Goal: Task Accomplishment & Management: Complete application form

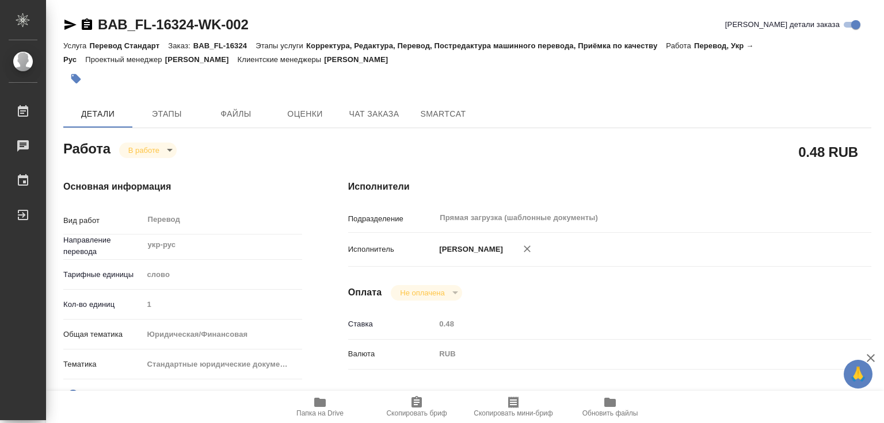
type textarea "x"
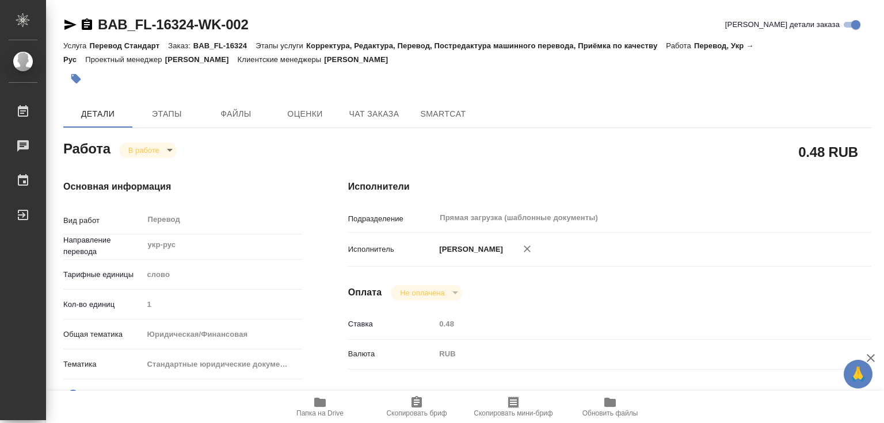
type textarea "x"
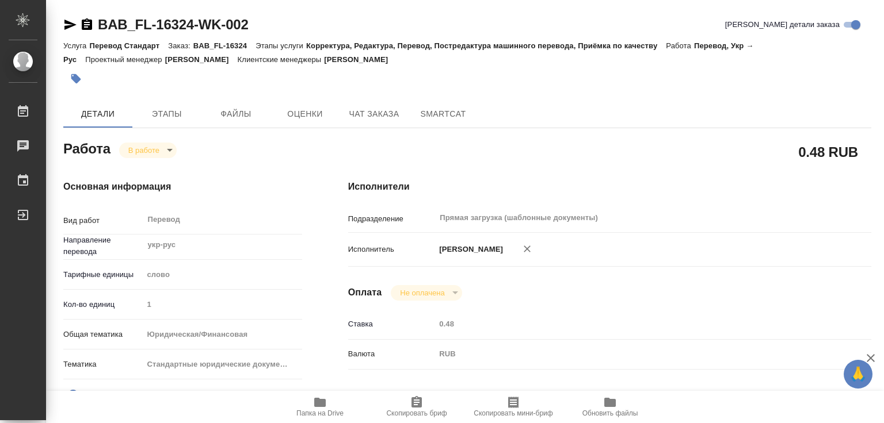
type textarea "x"
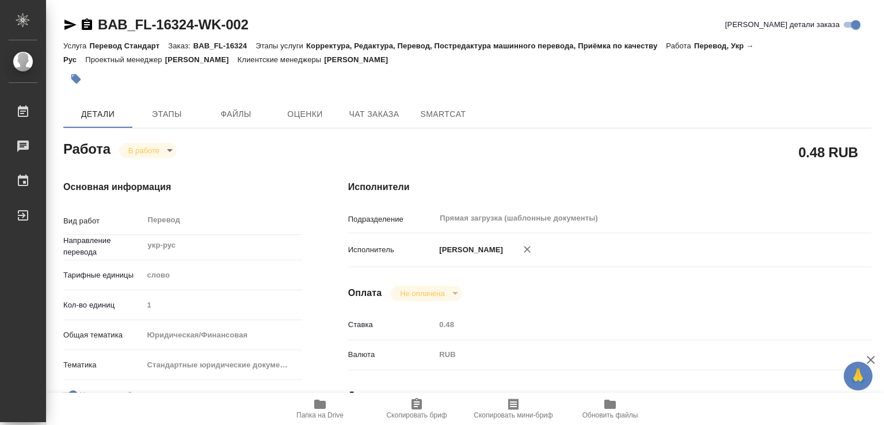
type textarea "x"
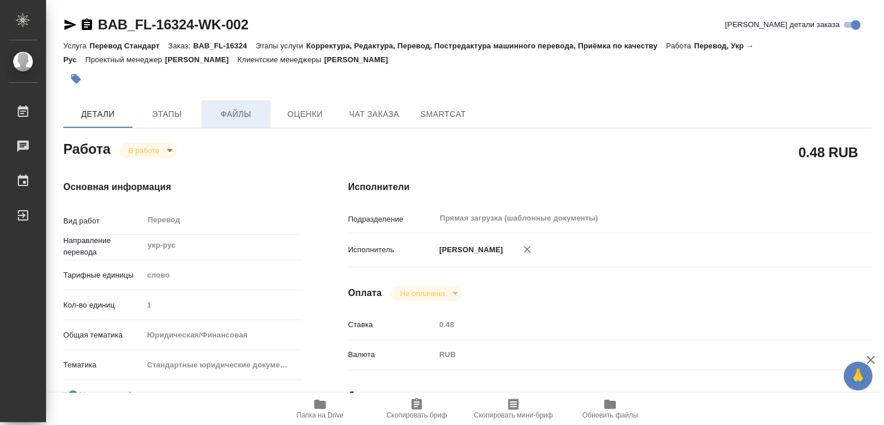
type textarea "x"
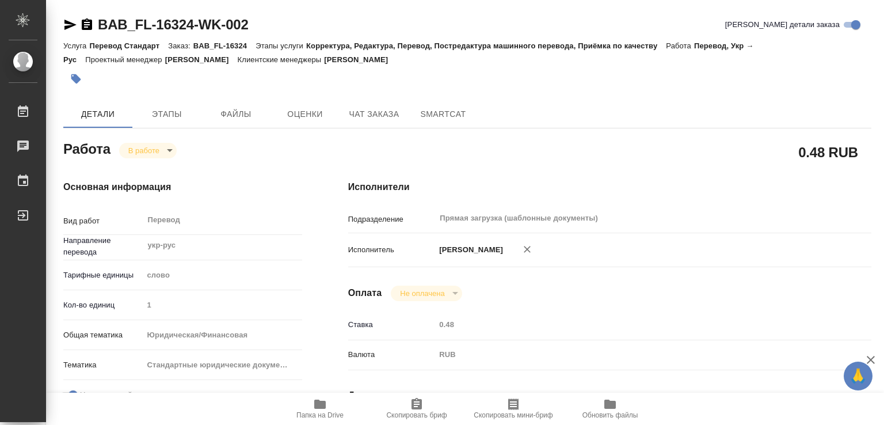
click at [79, 80] on icon "button" at bounding box center [76, 79] width 10 height 10
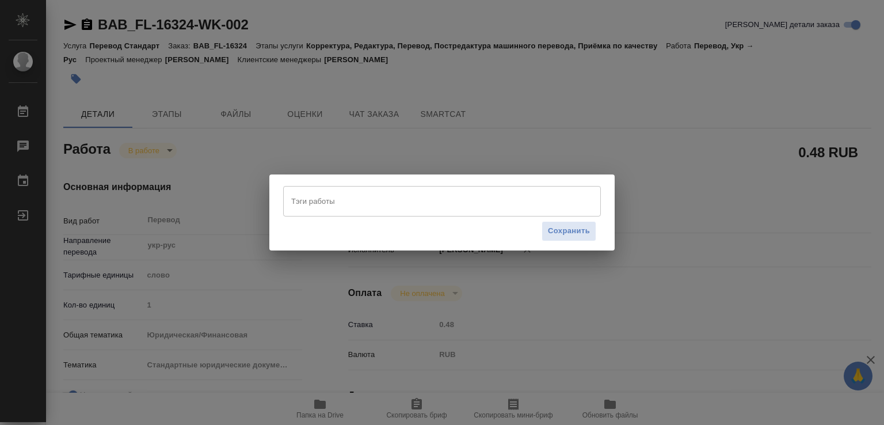
click at [344, 201] on input "Тэги работы" at bounding box center [430, 201] width 285 height 20
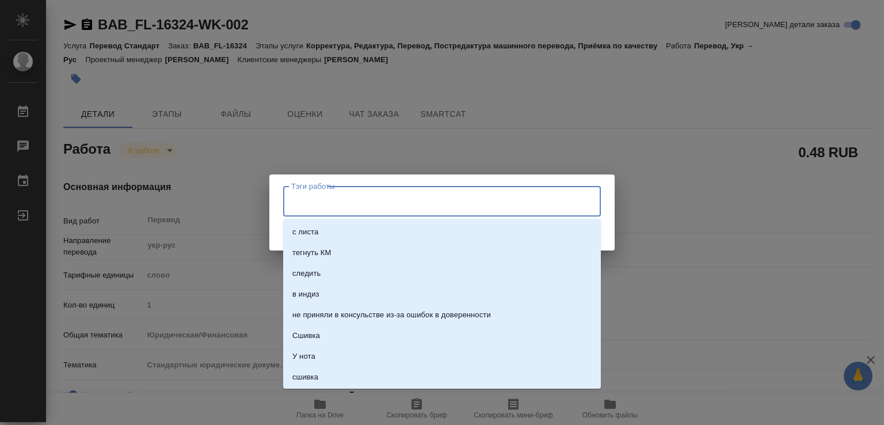
paste input "1941.3"
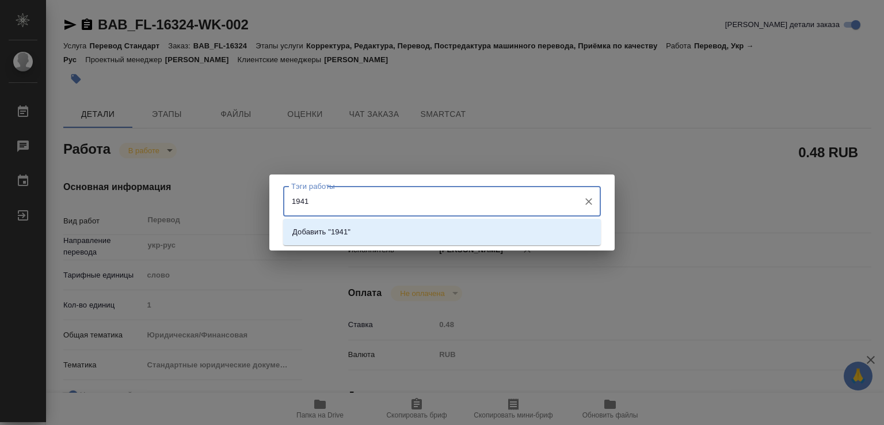
paste input ".3"
type input "1941.3 слов"
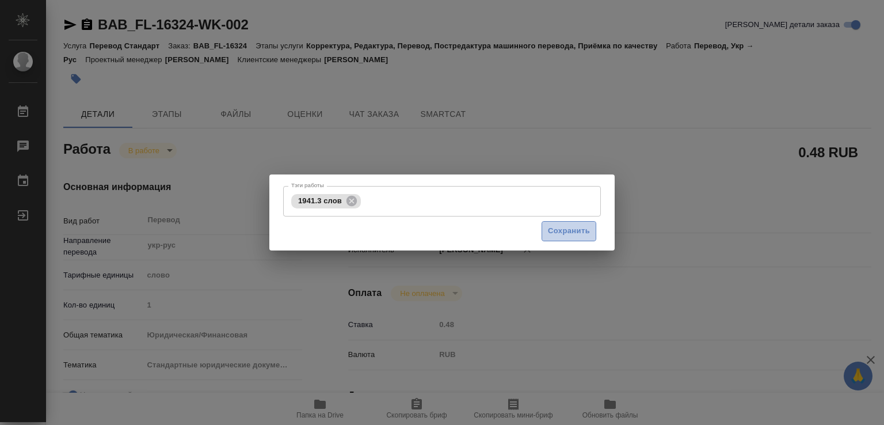
click at [568, 232] on span "Сохранить" at bounding box center [569, 230] width 42 height 13
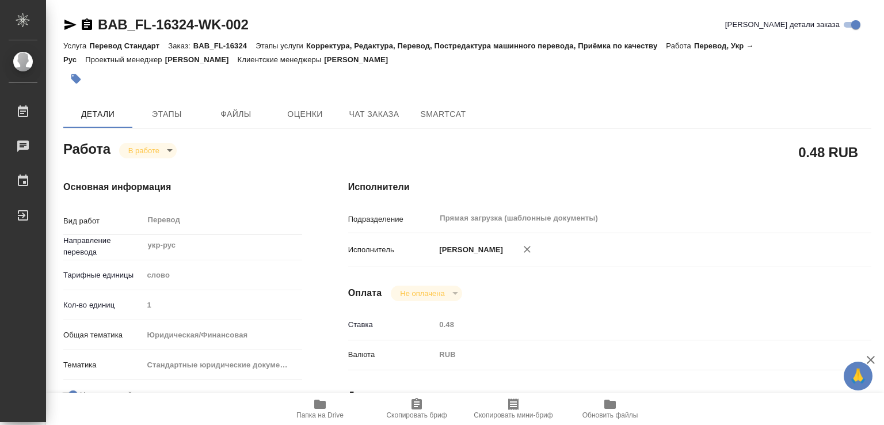
type input "inProgress"
type textarea "Перевод"
type textarea "x"
type input "укр-рус"
type input "5a8b1489cc6b4906c91bfd90"
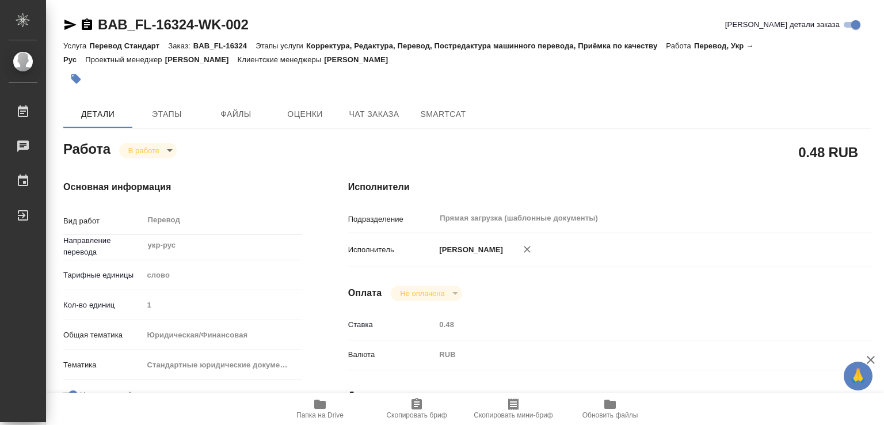
type input "1"
type input "yr-fn"
type input "5f647205b73bc97568ca66bf"
checkbox input "true"
type input "[DATE] 15:02"
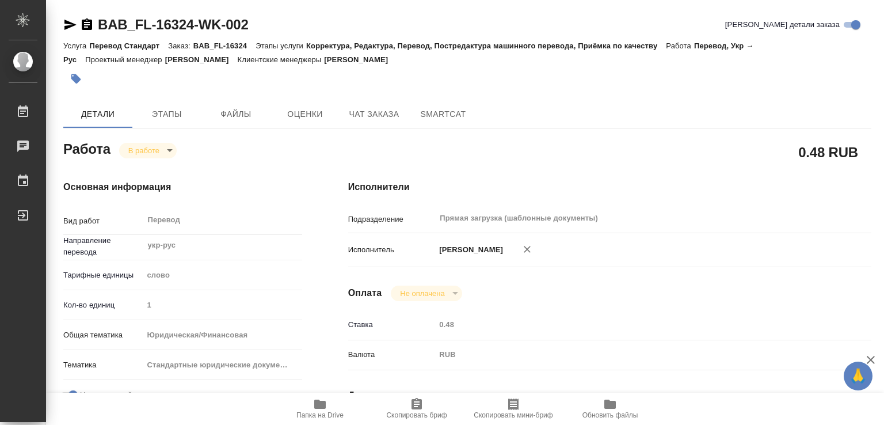
type input "[DATE] 09:52"
type input "[DATE] 14:00"
type input "[DATE] 16:00"
type input "Прямая загрузка (шаблонные документы)"
type input "notPayed"
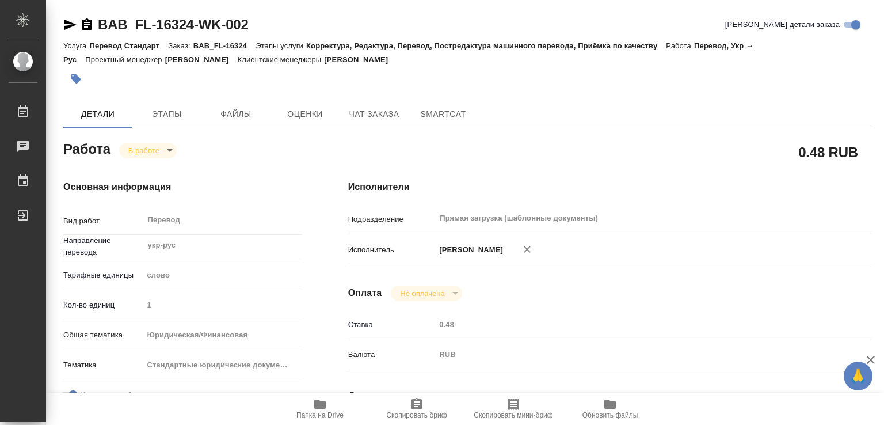
type input "0.48"
type input "RUB"
type input "[PERSON_NAME]"
type textarea "в ск"
type textarea "x"
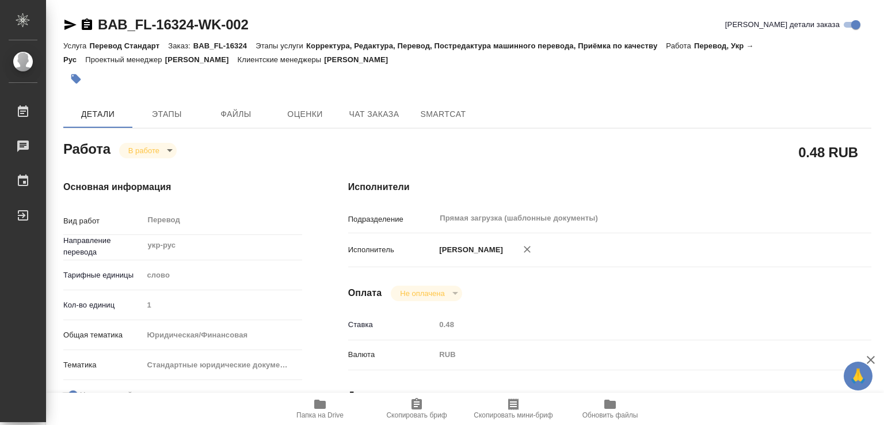
type textarea "/Clients/FL_BAB/Orders/BAB_FL-16324/Translated/BAB_FL-16324-WK-002"
type textarea "x"
type input "BAB_FL-16324"
type input "Перевод Стандарт"
type input "Корректура, Редактура, Перевод, Постредактура машинного перевода, Приёмка по ка…"
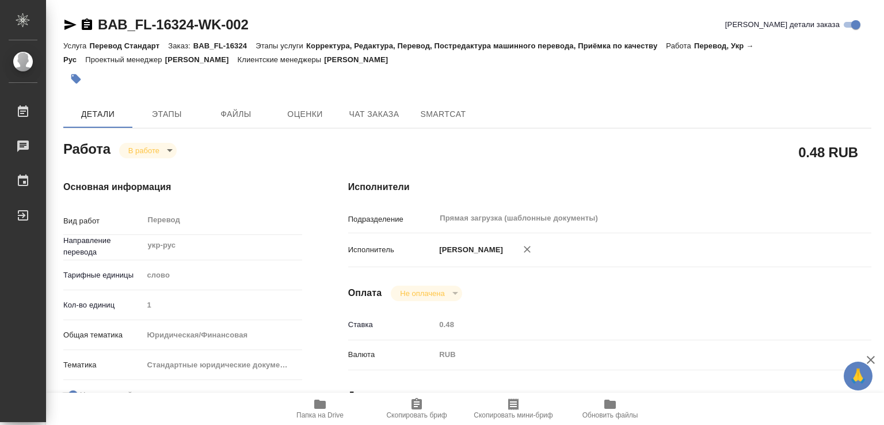
type input "[PERSON_NAME]"
type input "/Clients/FL_BAB/Orders/BAB_FL-16324"
type textarea "x"
type textarea "картимночки по возм сохраняем"
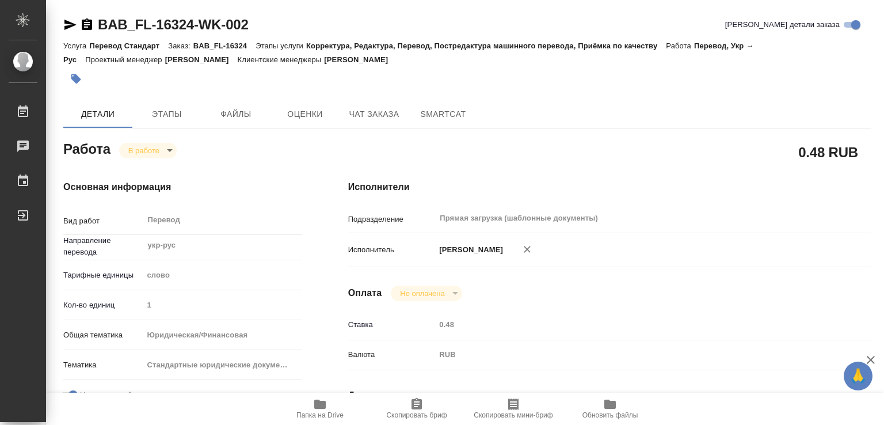
type textarea "x"
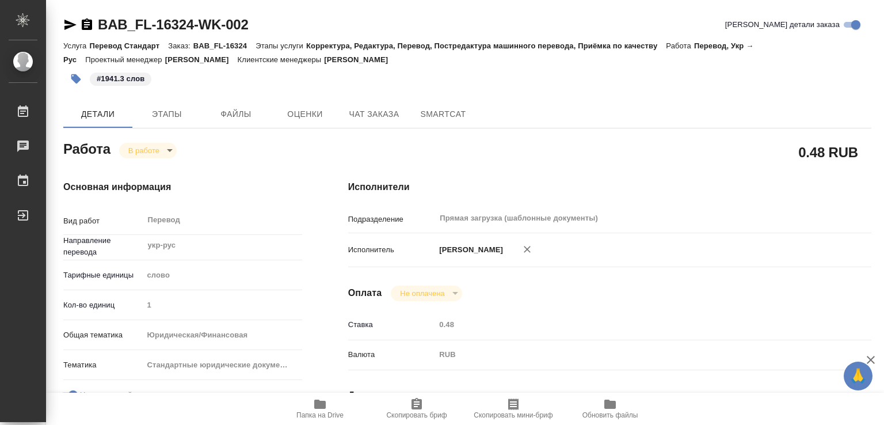
type textarea "x"
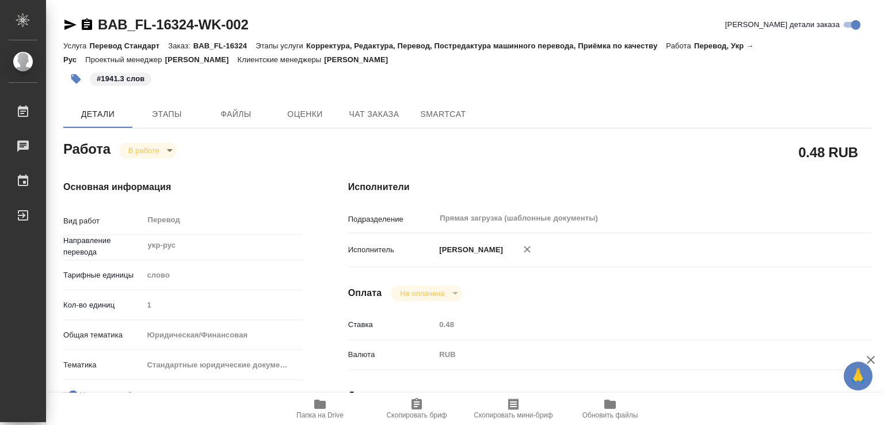
type textarea "x"
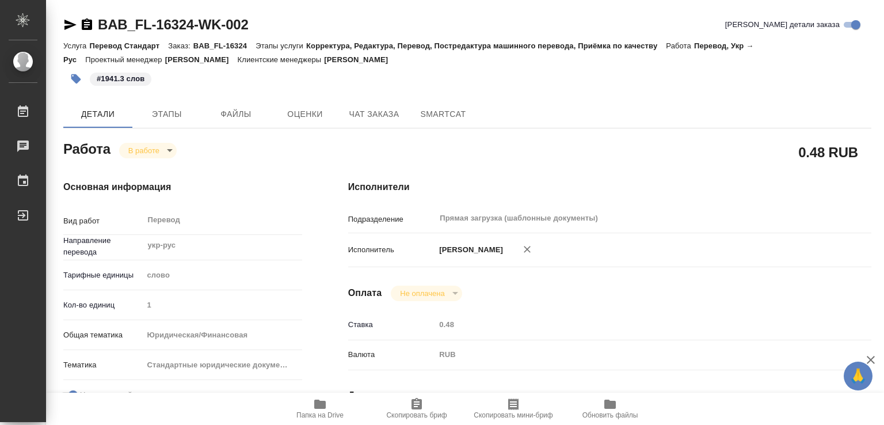
type textarea "x"
